Goal: Task Accomplishment & Management: Complete application form

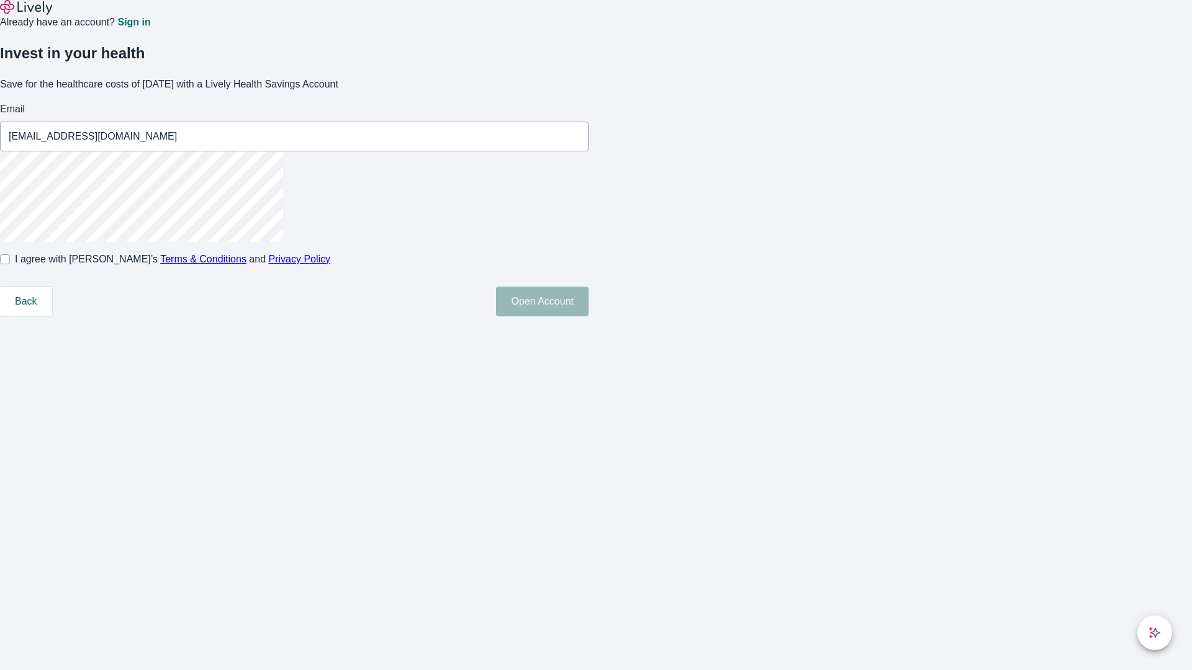
click at [10, 264] on input "I agree with Lively’s Terms & Conditions and Privacy Policy" at bounding box center [5, 259] width 10 height 10
checkbox input "true"
click at [588, 317] on button "Open Account" at bounding box center [542, 302] width 92 height 30
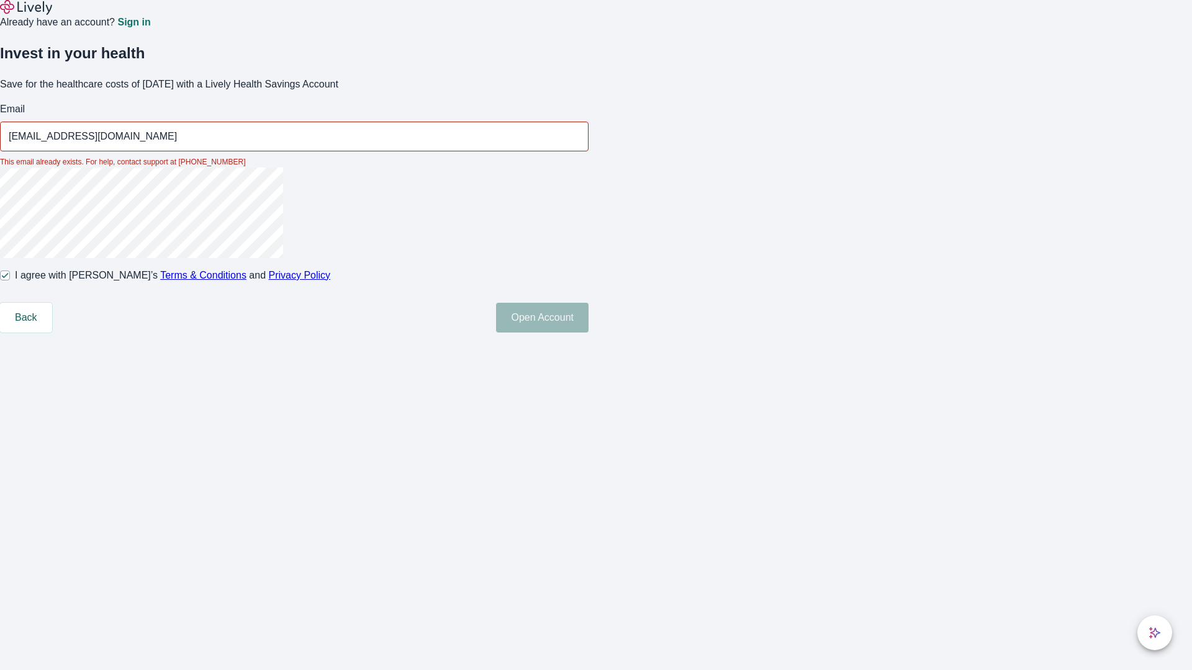
type input "[EMAIL_ADDRESS][DOMAIN_NAME]"
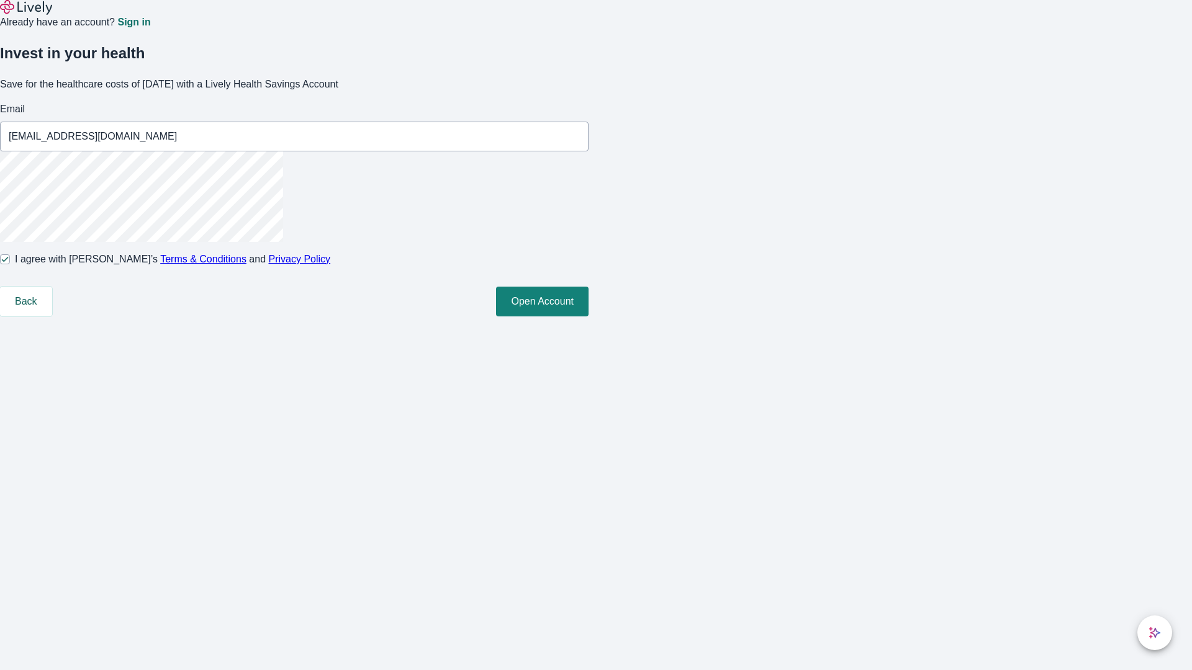
click at [10, 264] on input "I agree with Lively’s Terms & Conditions and Privacy Policy" at bounding box center [5, 259] width 10 height 10
checkbox input "false"
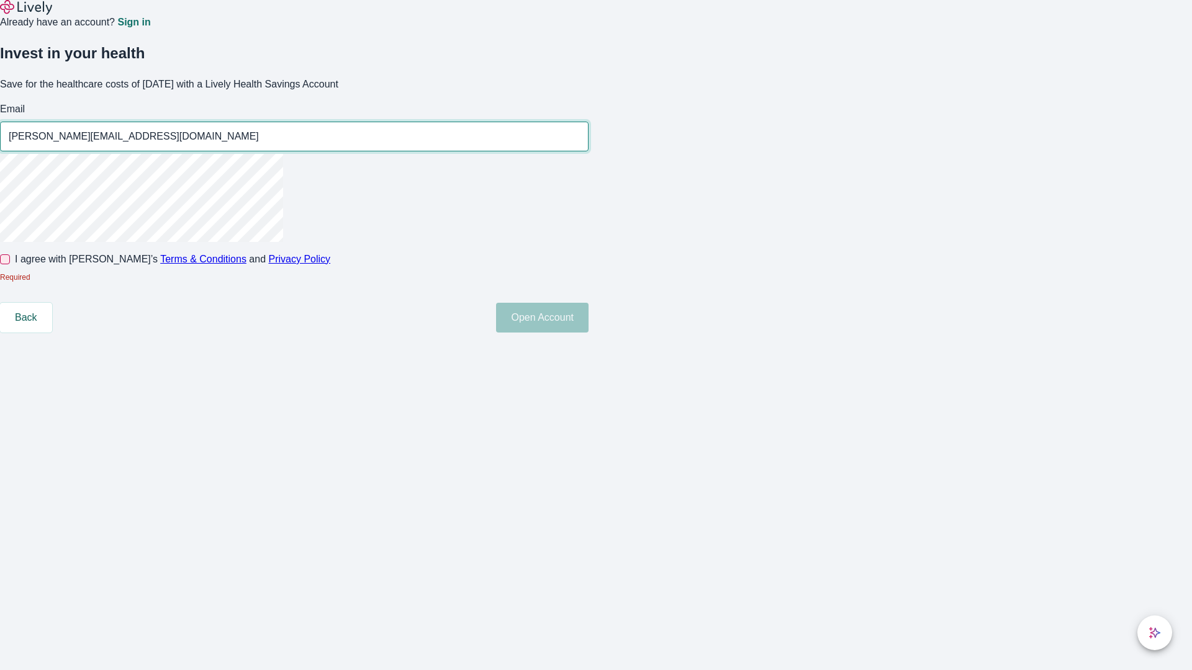
type input "[PERSON_NAME][EMAIL_ADDRESS][DOMAIN_NAME]"
click at [10, 264] on input "I agree with Lively’s Terms & Conditions and Privacy Policy" at bounding box center [5, 259] width 10 height 10
checkbox input "true"
click at [588, 333] on button "Open Account" at bounding box center [542, 318] width 92 height 30
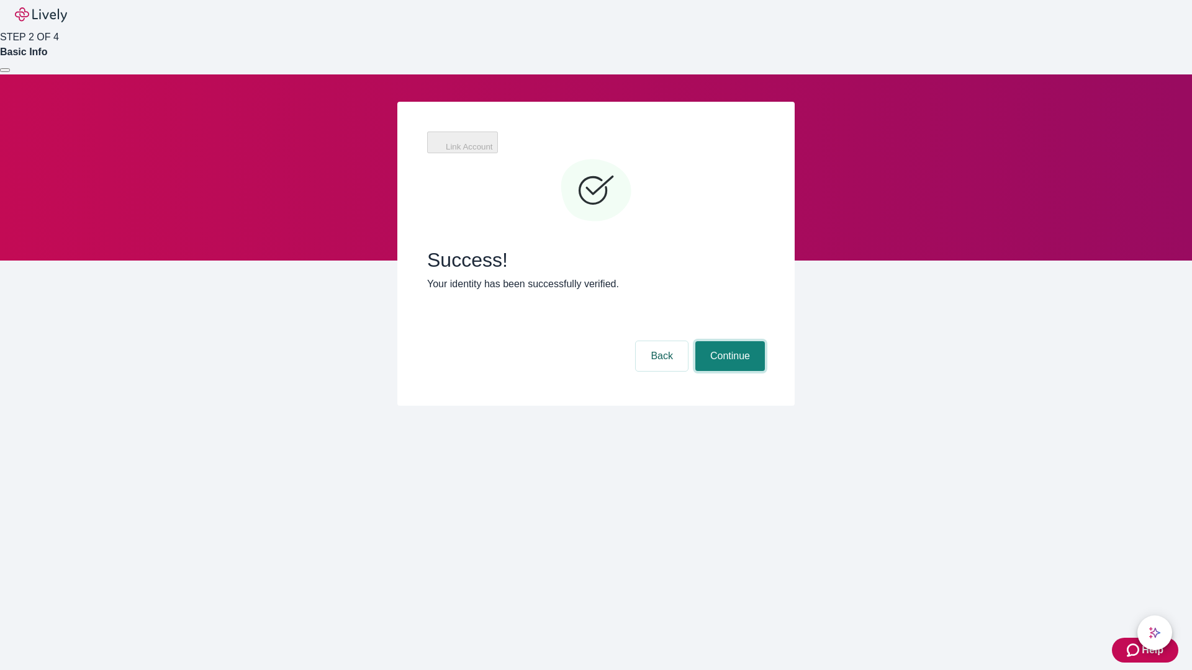
click at [728, 341] on button "Continue" at bounding box center [730, 356] width 70 height 30
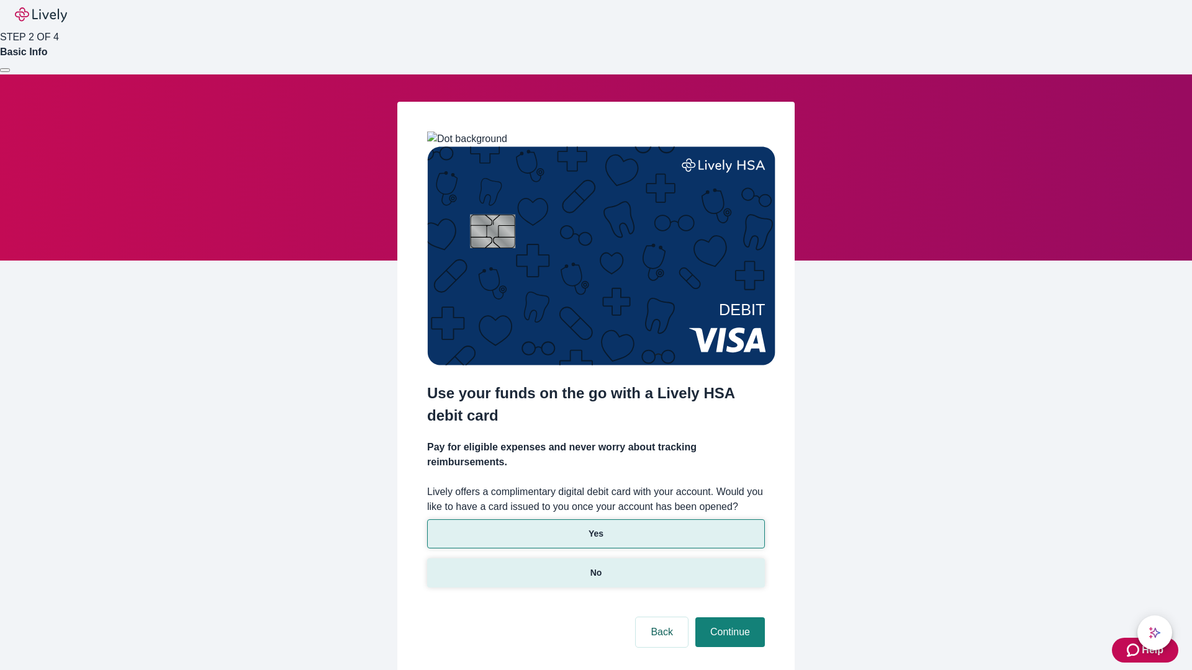
click at [595, 567] on p "No" at bounding box center [596, 573] width 12 height 13
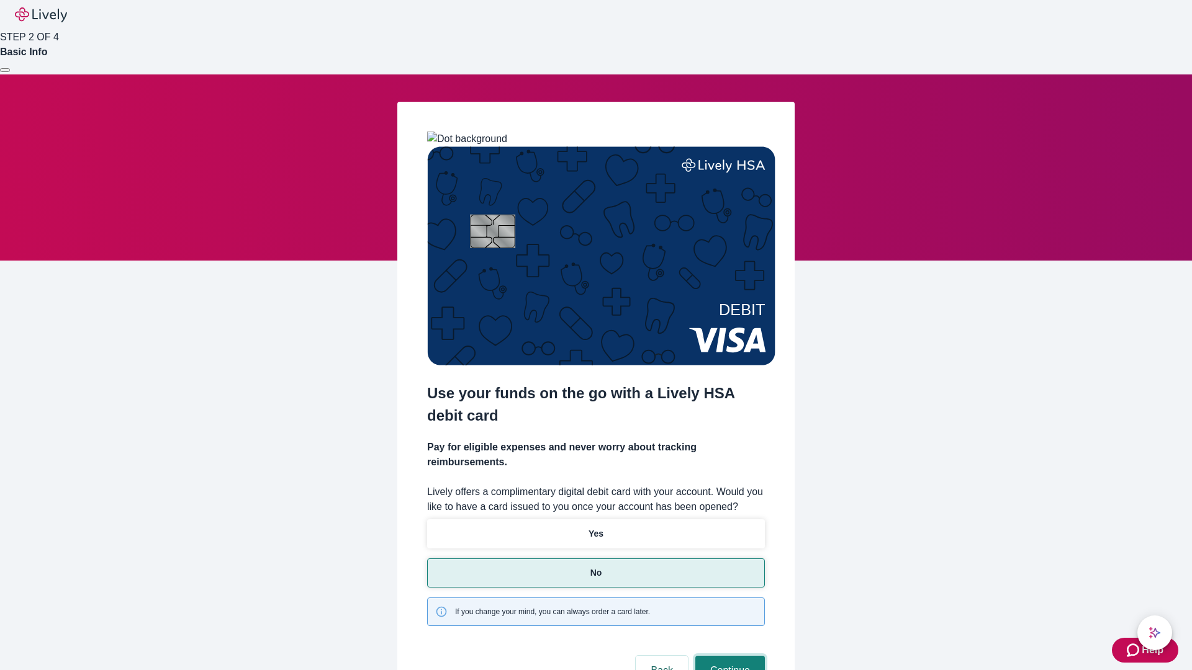
click at [728, 656] on button "Continue" at bounding box center [730, 671] width 70 height 30
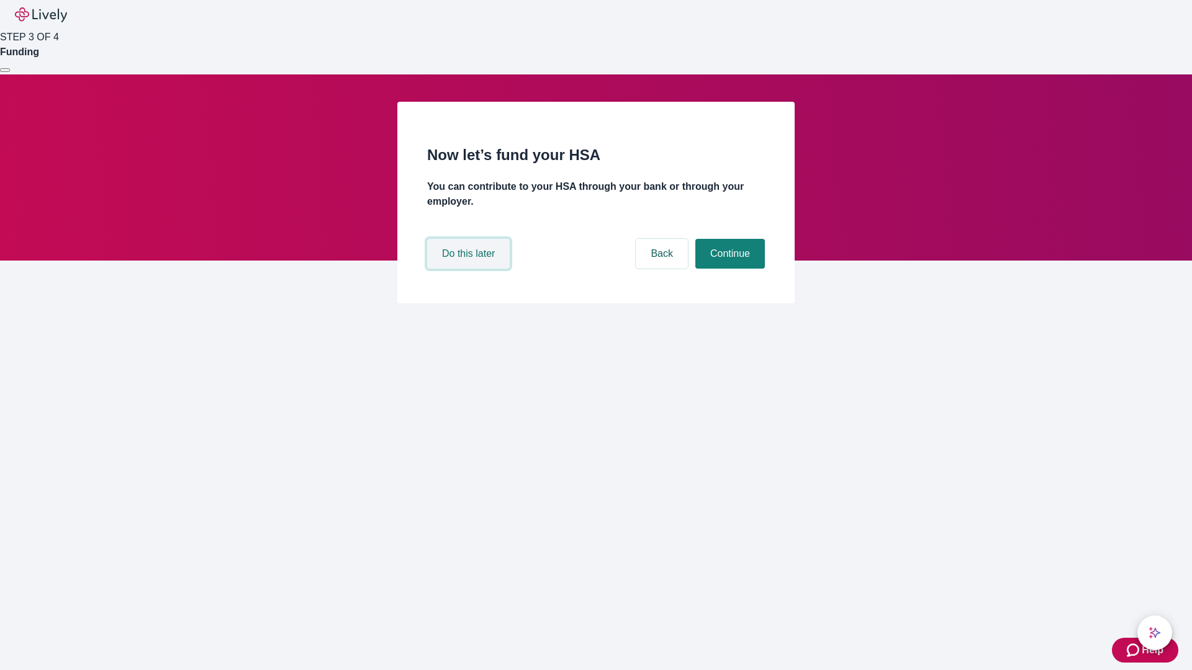
click at [470, 269] on button "Do this later" at bounding box center [468, 254] width 83 height 30
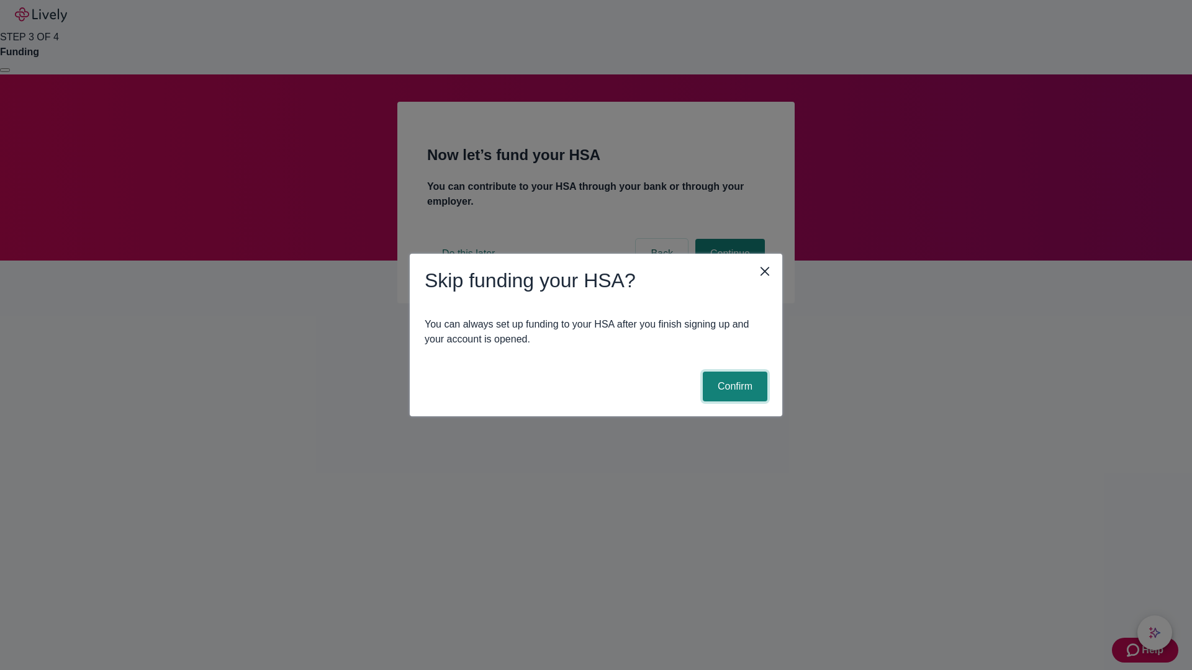
click at [733, 387] on button "Confirm" at bounding box center [735, 387] width 65 height 30
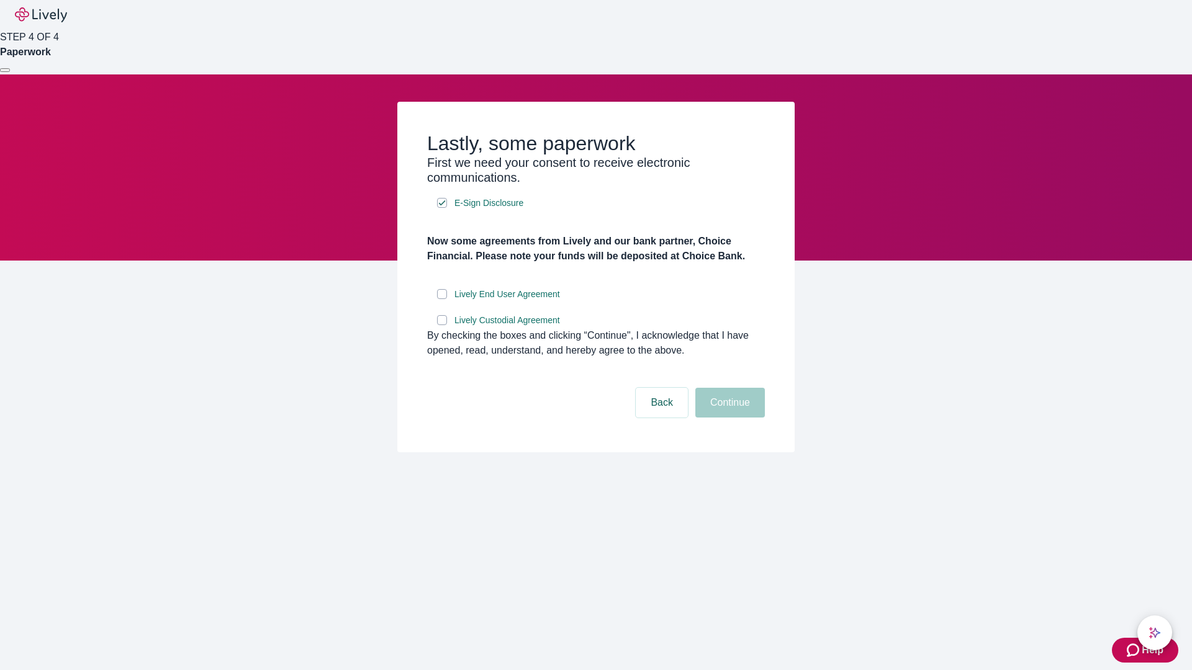
click at [442, 299] on input "Lively End User Agreement" at bounding box center [442, 294] width 10 height 10
checkbox input "true"
click at [442, 325] on input "Lively Custodial Agreement" at bounding box center [442, 320] width 10 height 10
checkbox input "true"
click at [728, 418] on button "Continue" at bounding box center [730, 403] width 70 height 30
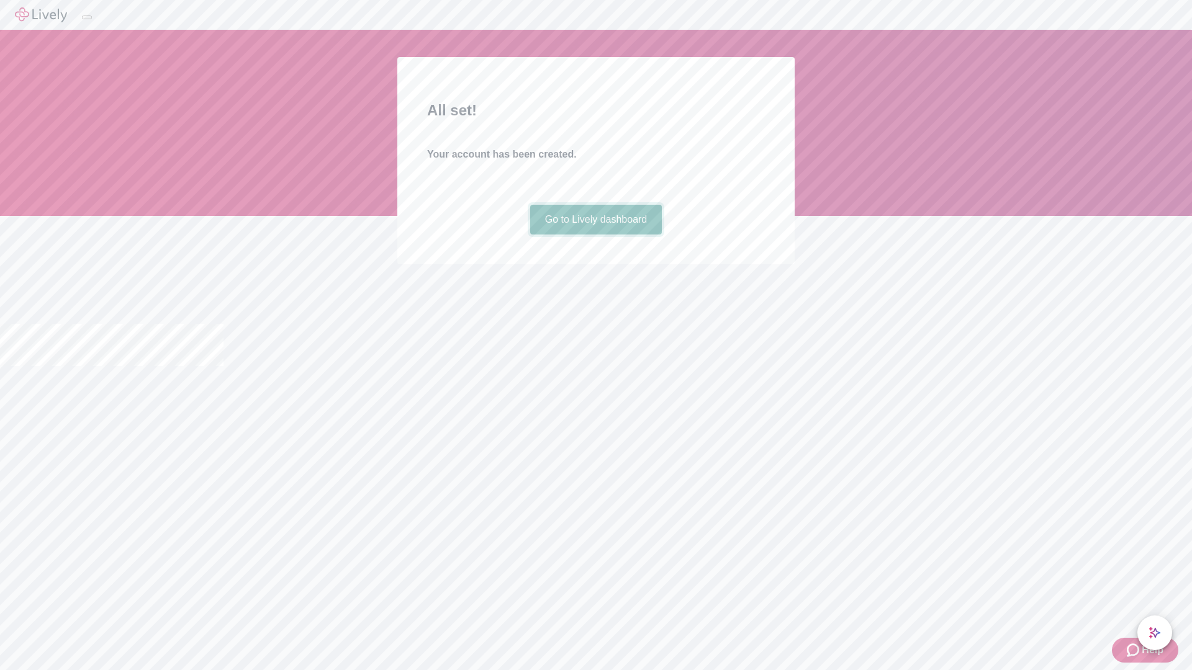
click at [595, 235] on link "Go to Lively dashboard" at bounding box center [596, 220] width 132 height 30
